Goal: Download file/media

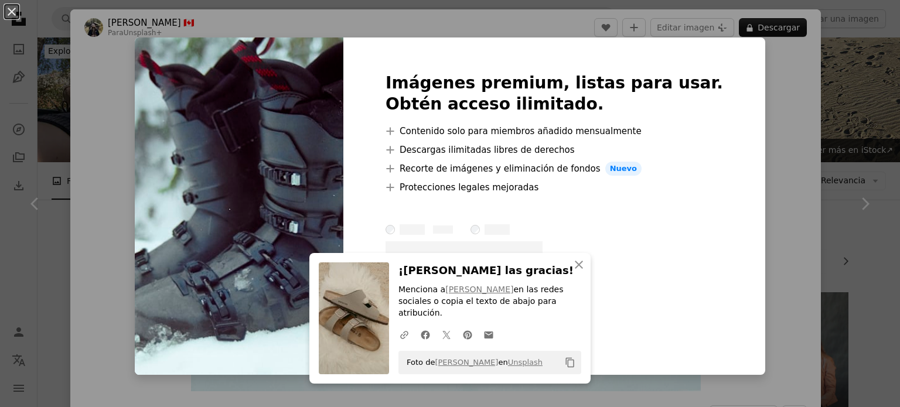
scroll to position [469, 0]
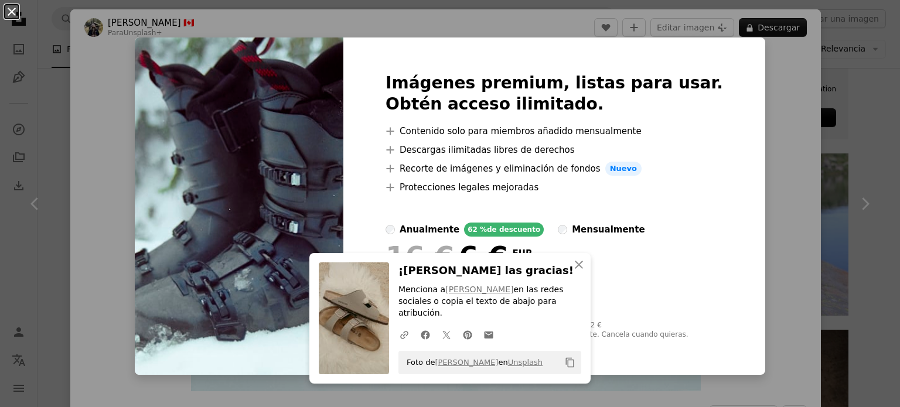
click at [18, 15] on button "An X shape" at bounding box center [12, 12] width 14 height 14
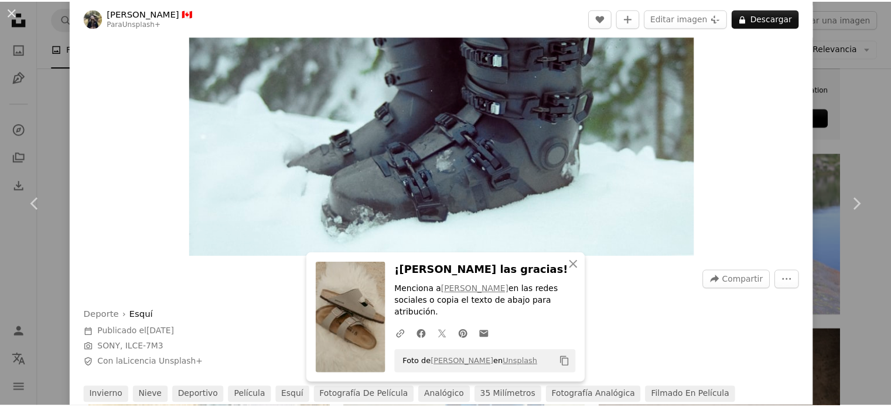
scroll to position [59, 0]
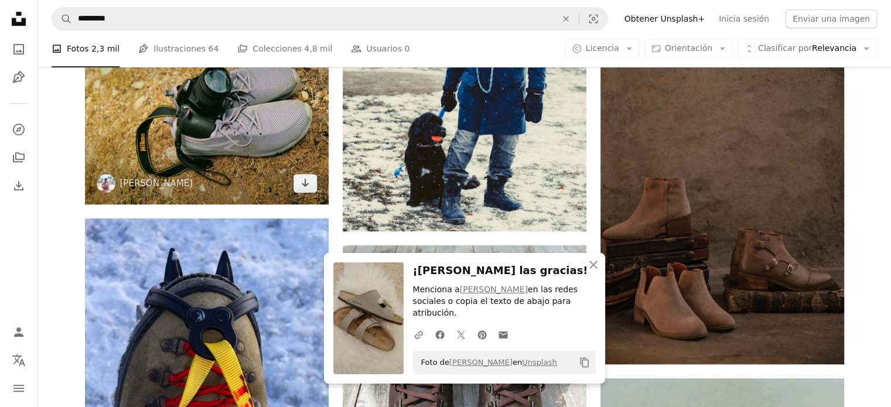
scroll to position [821, 0]
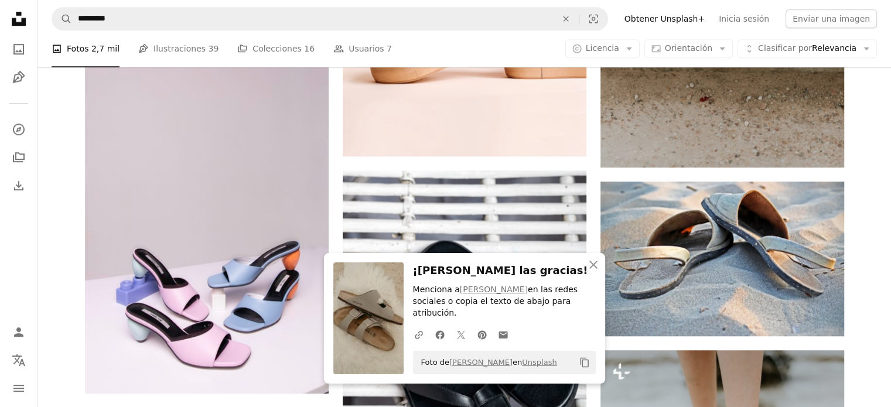
scroll to position [293, 0]
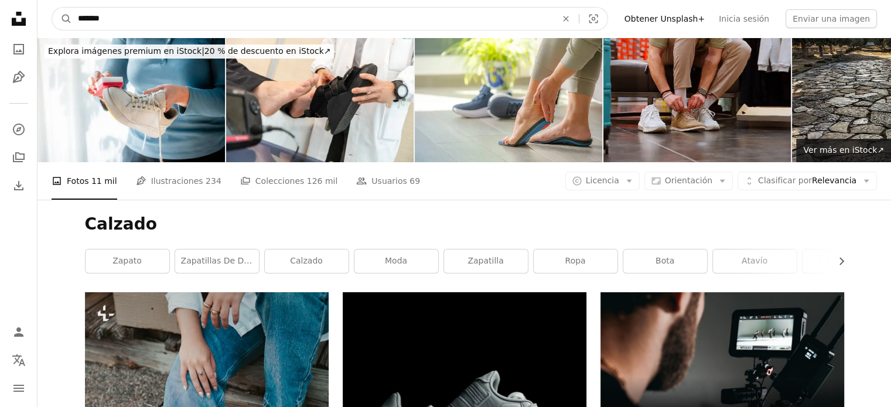
click at [122, 11] on input "*******" at bounding box center [312, 19] width 481 height 22
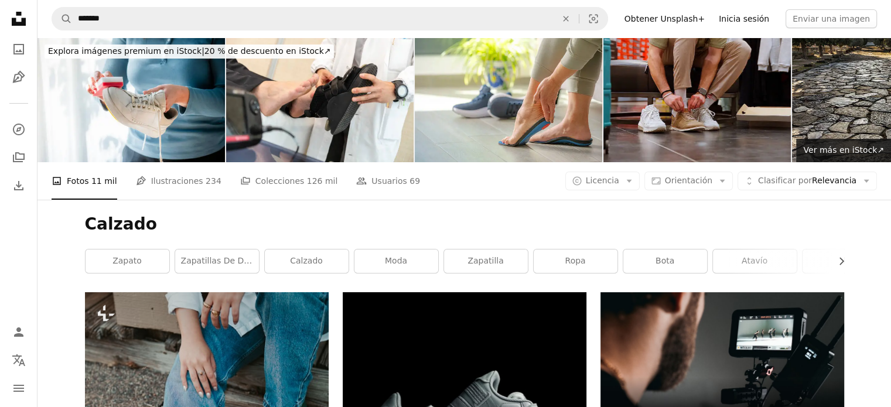
click at [741, 21] on link "Inicia sesión" at bounding box center [744, 18] width 64 height 19
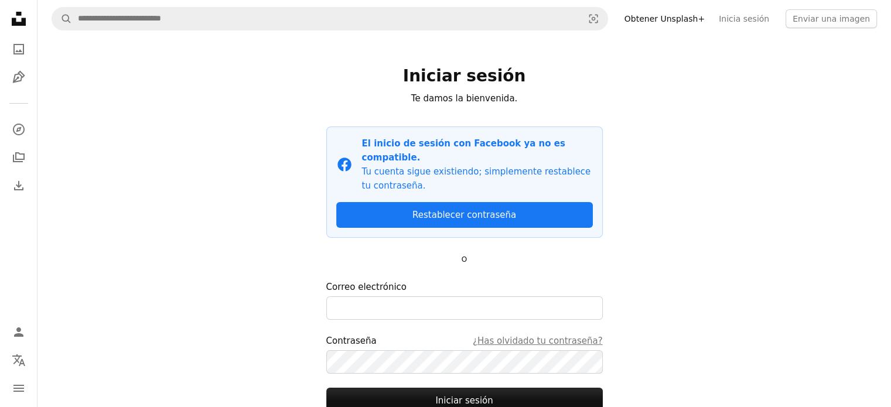
scroll to position [40, 0]
